Goal: Transaction & Acquisition: Purchase product/service

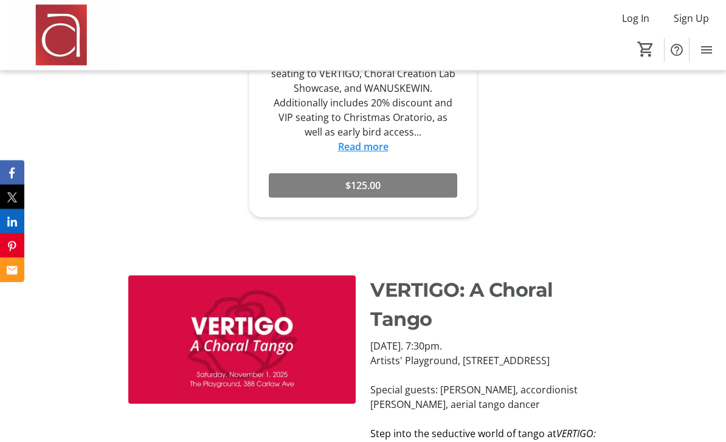
scroll to position [906, 0]
click at [61, 391] on div "VERTIGO: A Choral Tango [DATE]. 7:30pm. Artists' Playground, [STREET_ADDRESS] S…" at bounding box center [363, 446] width 726 height 370
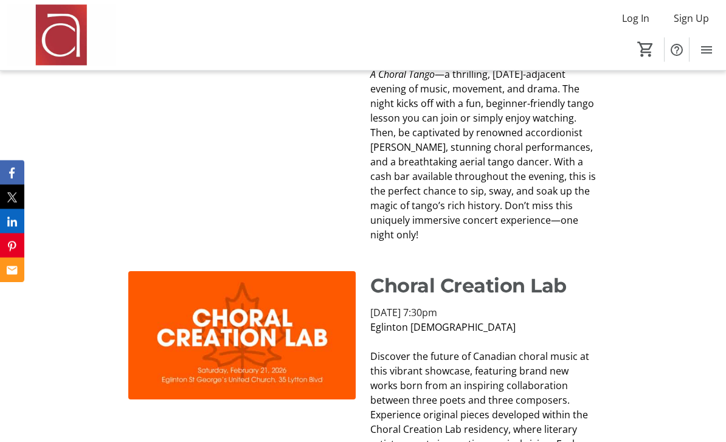
scroll to position [1280, 0]
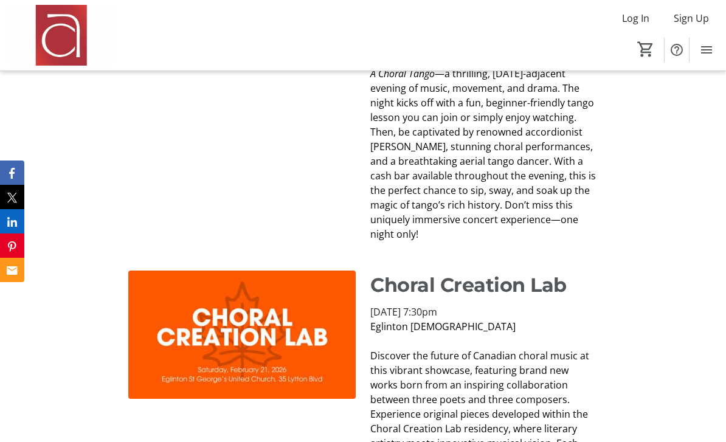
click at [55, 432] on div "Choral Creation Lab [DATE] 7:30pm [GEOGRAPHIC_DATA][DEMOGRAPHIC_DATA] Discover …" at bounding box center [363, 419] width 726 height 326
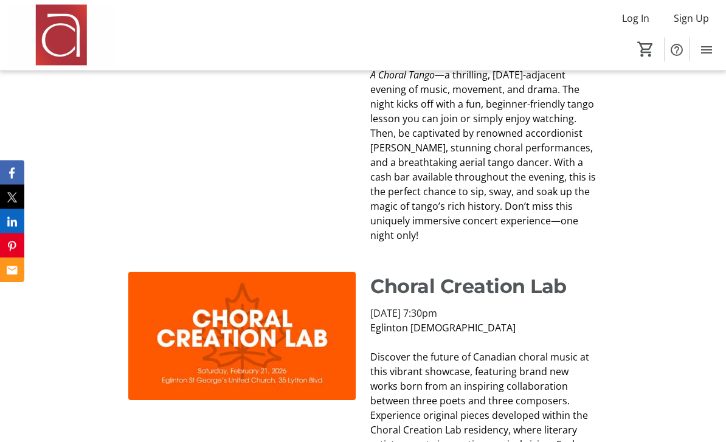
scroll to position [1279, 0]
click at [49, 437] on div "Choral Creation Lab [DATE] 7:30pm [GEOGRAPHIC_DATA][DEMOGRAPHIC_DATA] Discover …" at bounding box center [363, 420] width 726 height 326
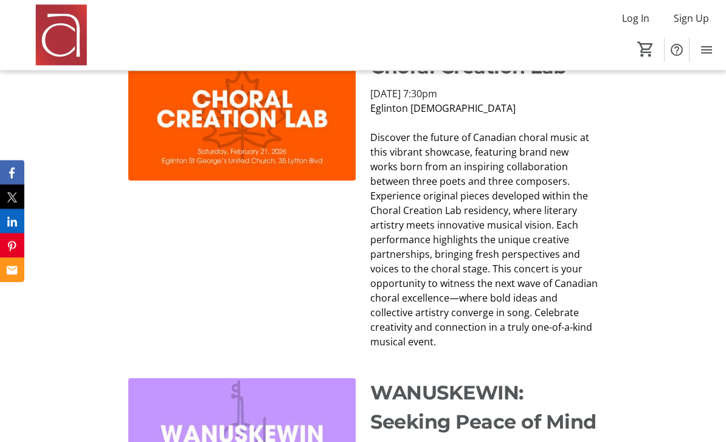
scroll to position [1498, 0]
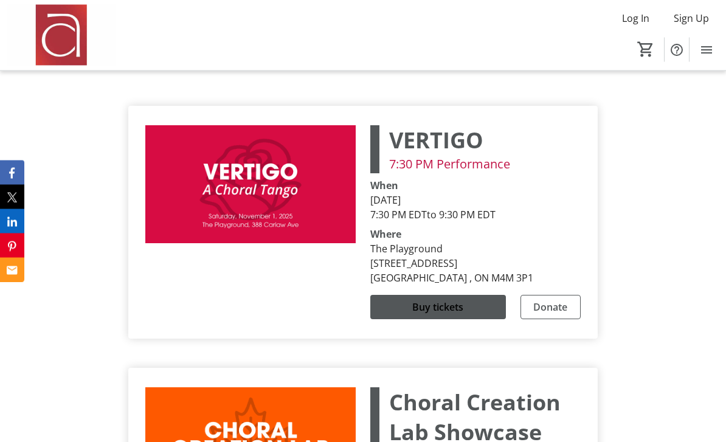
scroll to position [3667, 0]
click at [477, 297] on span at bounding box center [438, 306] width 136 height 29
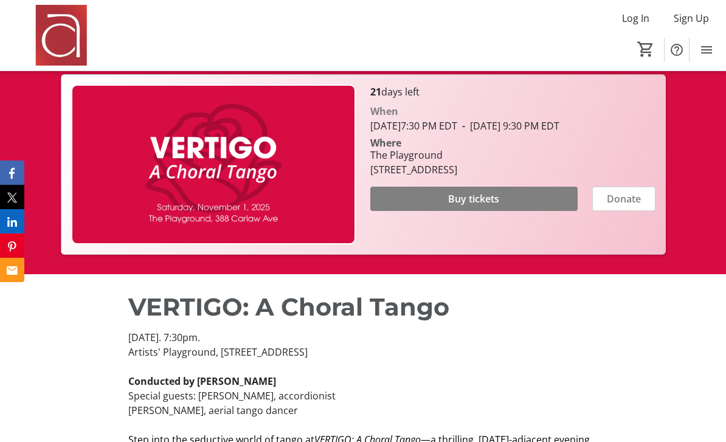
scroll to position [229, 0]
click at [548, 214] on span at bounding box center [473, 199] width 207 height 29
